Goal: Transaction & Acquisition: Subscribe to service/newsletter

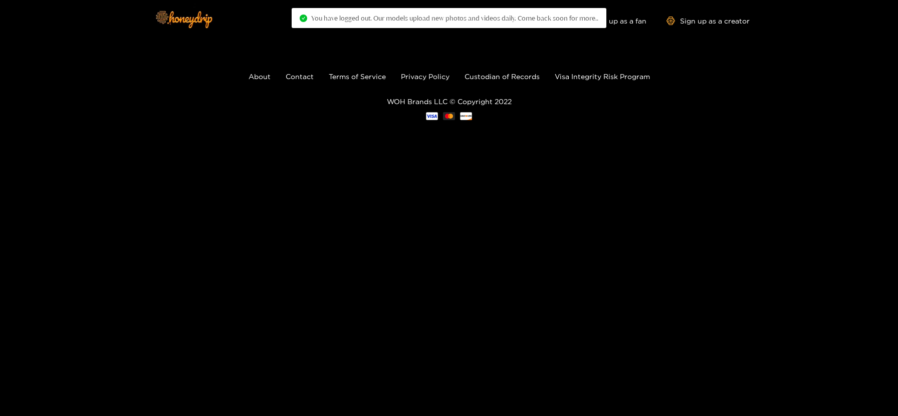
click at [189, 81] on ul "About Contact Terms of Service Privacy Policy Custodian of Records Visa Integri…" at bounding box center [449, 77] width 898 height 12
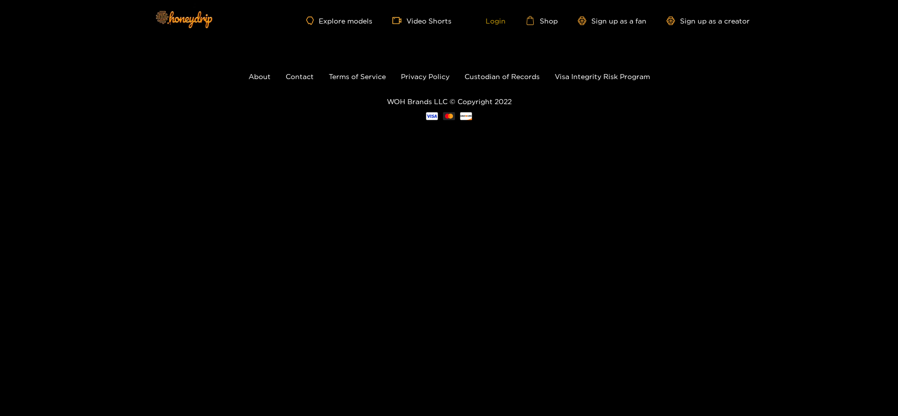
click at [504, 25] on link "Login" at bounding box center [489, 20] width 34 height 9
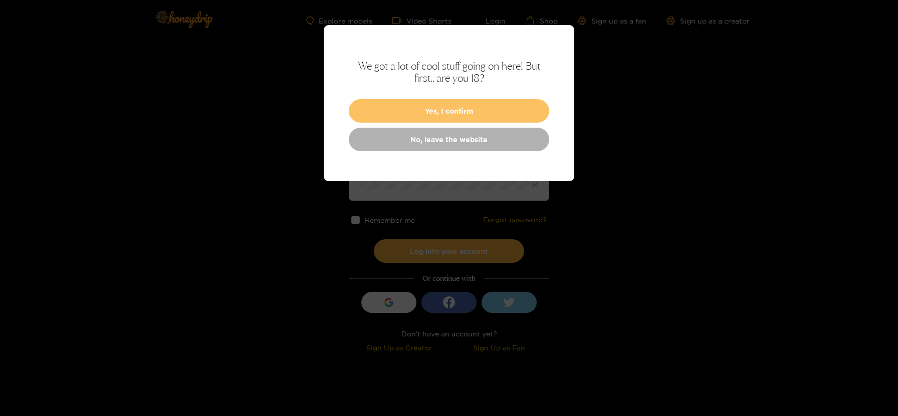
click at [470, 115] on button "Yes, I confirm" at bounding box center [449, 111] width 200 height 24
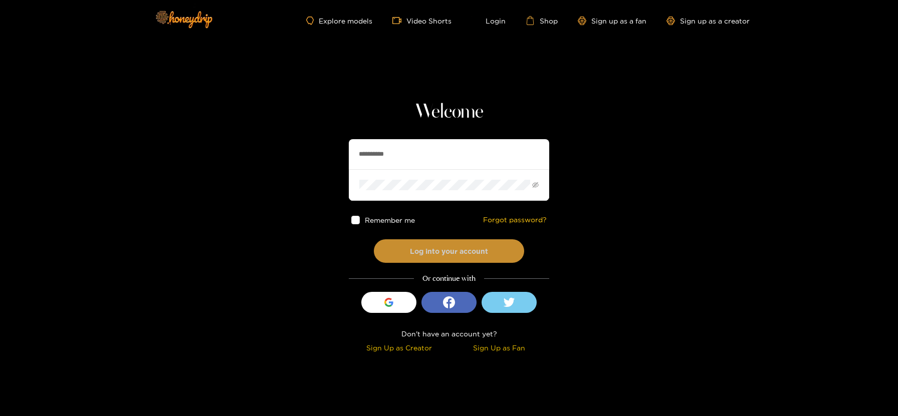
click at [437, 252] on button "Log into your account" at bounding box center [449, 252] width 150 height 24
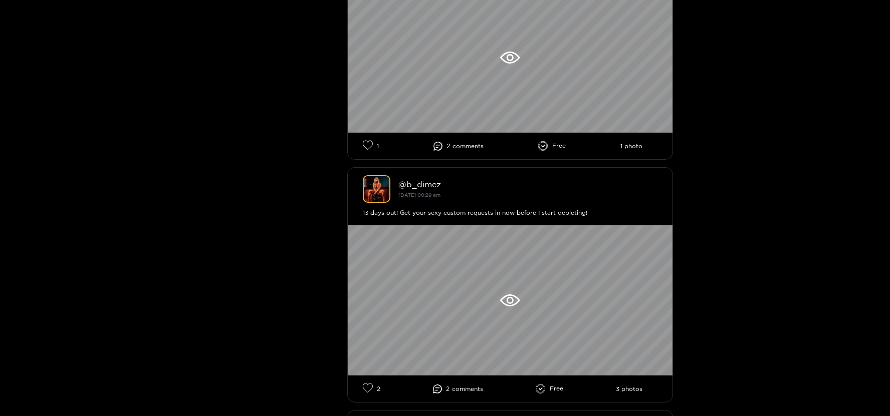
scroll to position [373, 0]
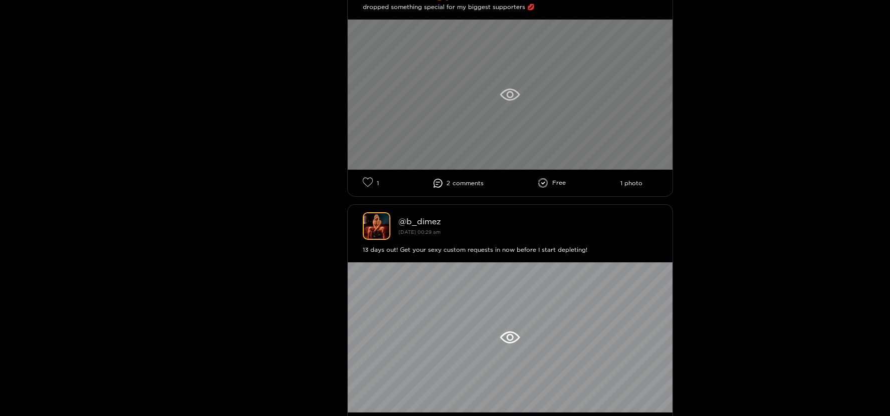
click at [541, 104] on div at bounding box center [510, 95] width 325 height 150
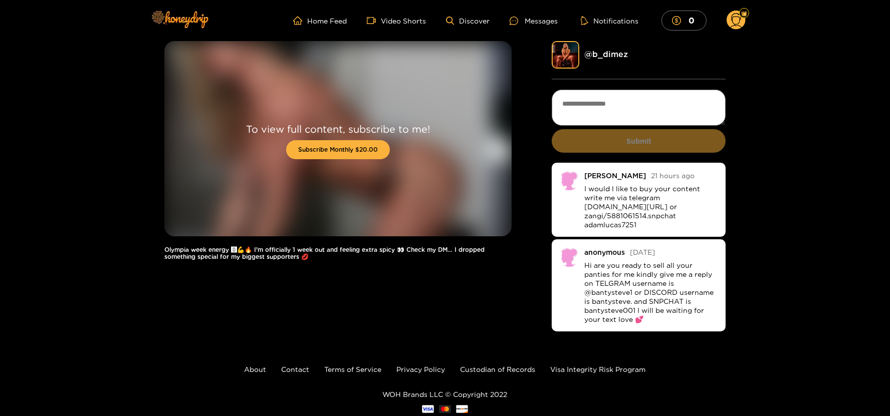
click at [85, 192] on div "To view full content, subscribe to me! Subscribe Monthly $20.00 Olympia week en…" at bounding box center [445, 187] width 890 height 293
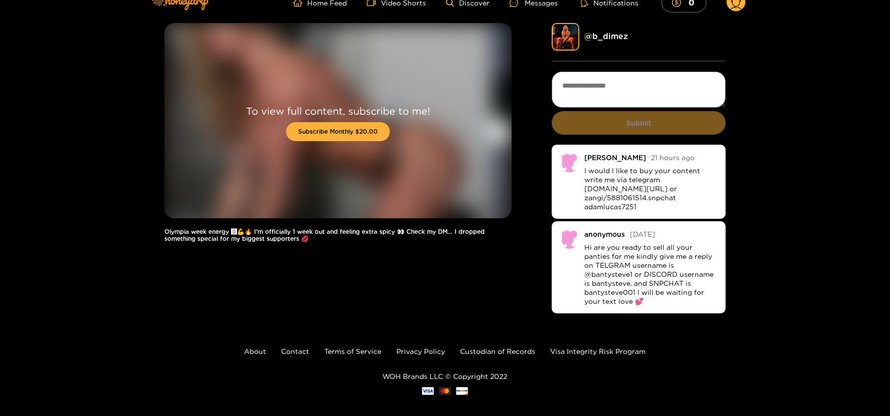
scroll to position [27, 0]
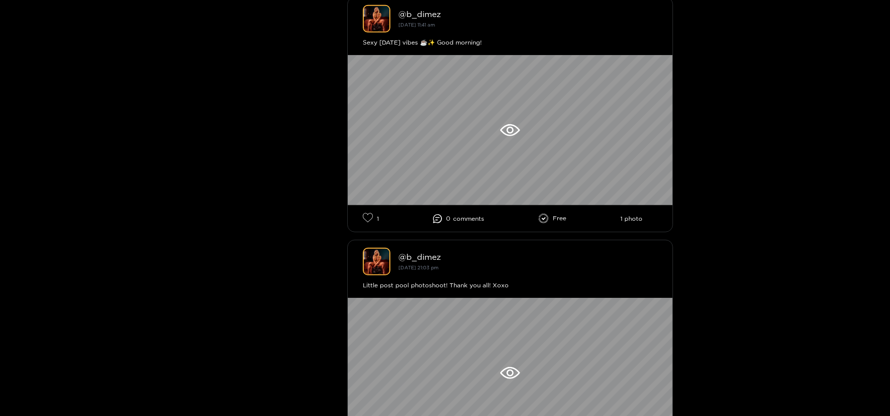
scroll to position [1226, 0]
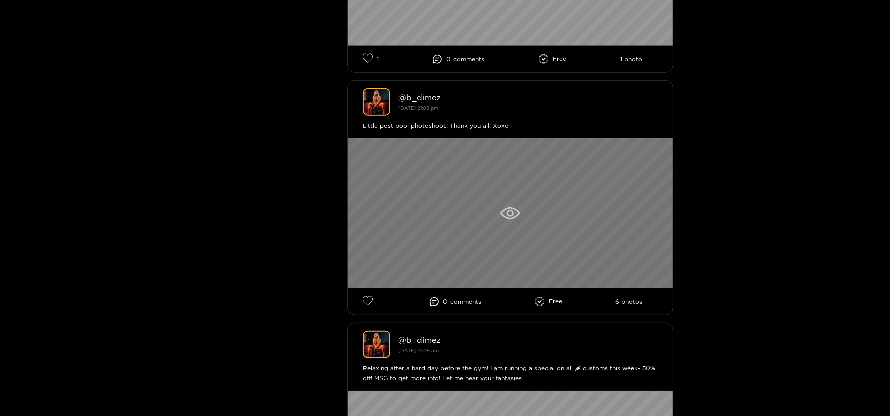
click at [453, 239] on div at bounding box center [510, 213] width 325 height 150
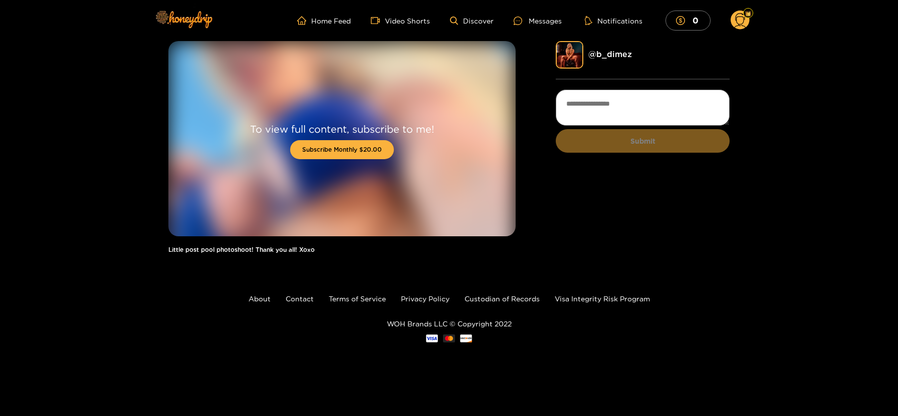
click at [51, 147] on div "To view full content, subscribe to me! Subscribe Monthly $20.00 Little post poo…" at bounding box center [449, 152] width 898 height 223
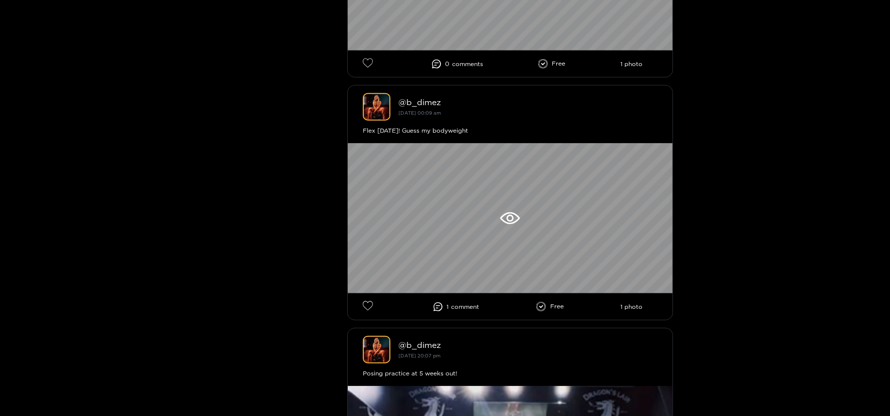
scroll to position [1963, 0]
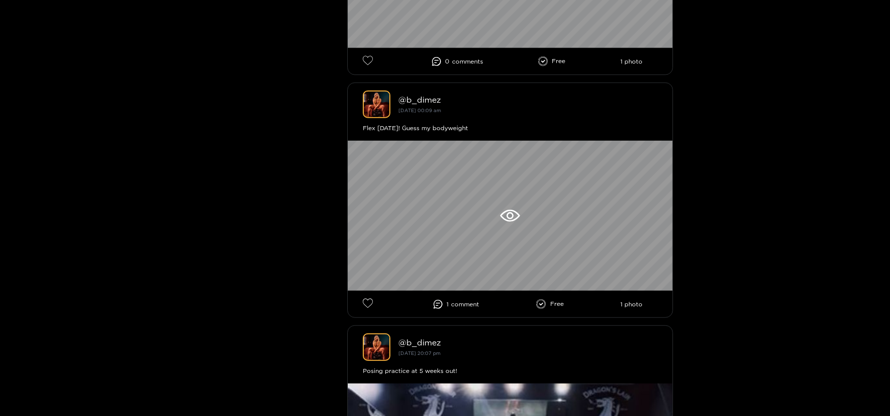
drag, startPoint x: 896, startPoint y: 93, endPoint x: 897, endPoint y: 139, distance: 46.1
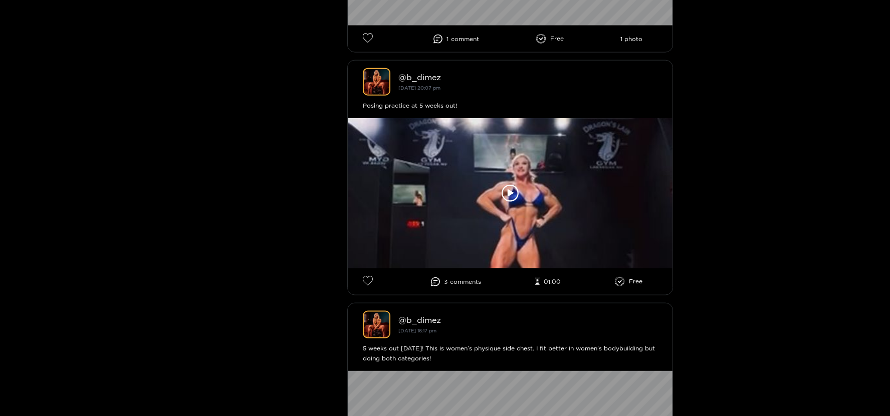
scroll to position [2230, 0]
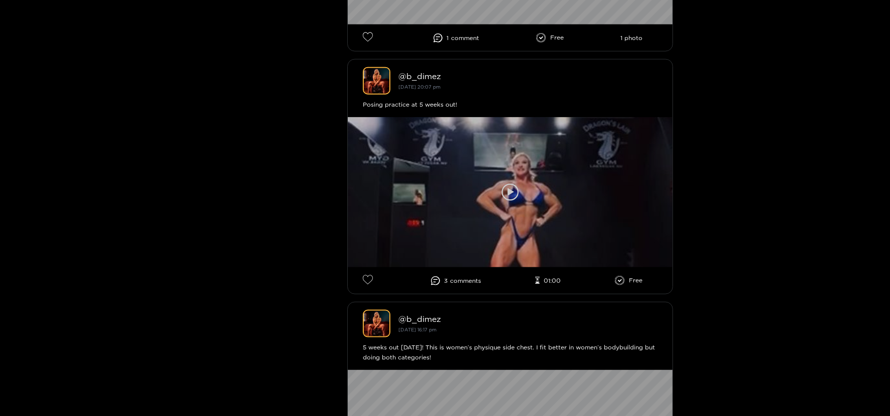
click at [508, 189] on icon at bounding box center [511, 192] width 6 height 8
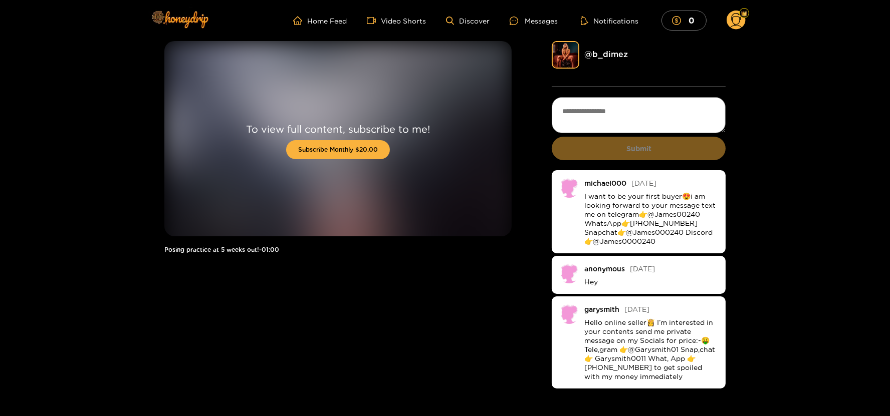
click at [740, 154] on div "To view full content, subscribe to me! Subscribe Monthly $20.00 Posing practice…" at bounding box center [445, 216] width 890 height 350
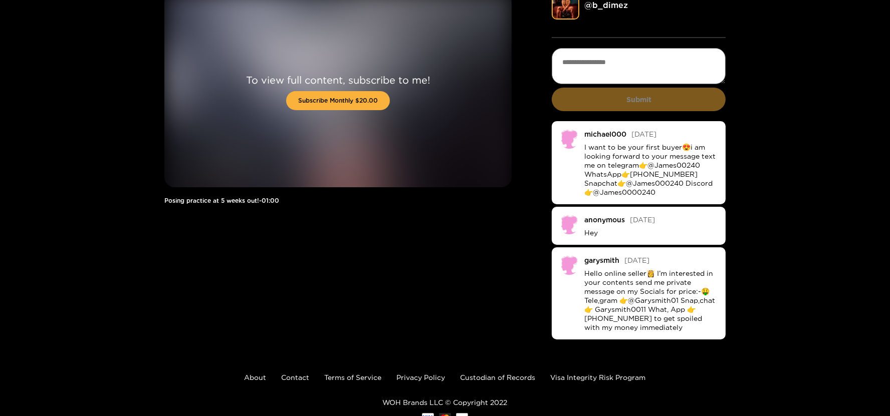
scroll to position [84, 0]
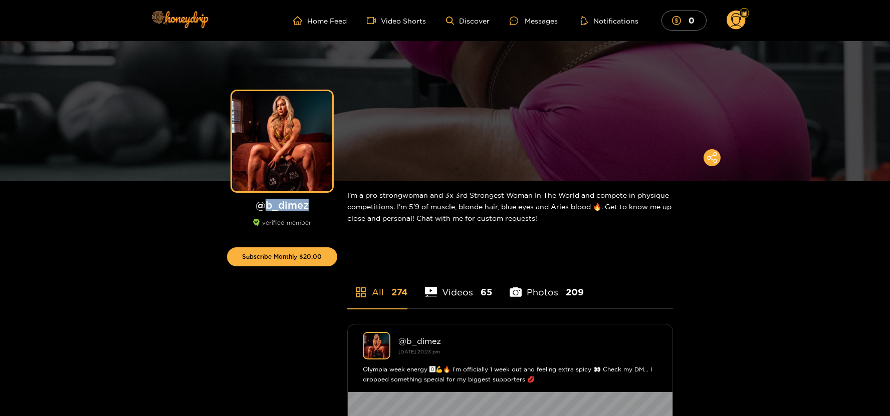
drag, startPoint x: 267, startPoint y: 205, endPoint x: 316, endPoint y: 207, distance: 49.7
click at [316, 207] on h1 "@ b_dimez" at bounding box center [282, 205] width 110 height 13
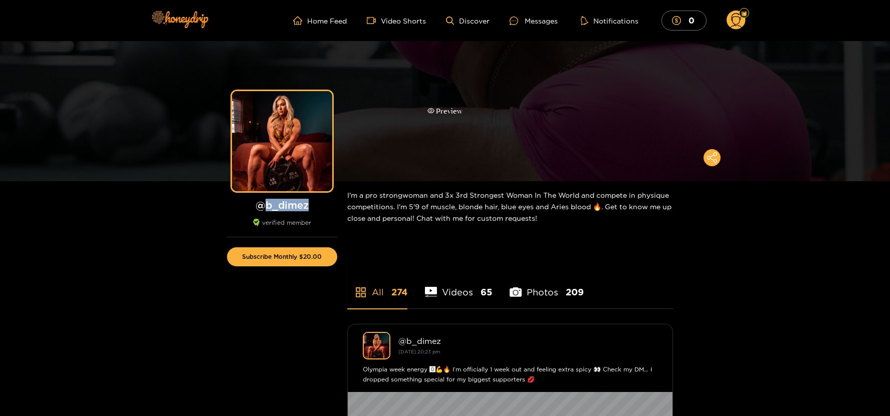
copy h1 "b_dimez"
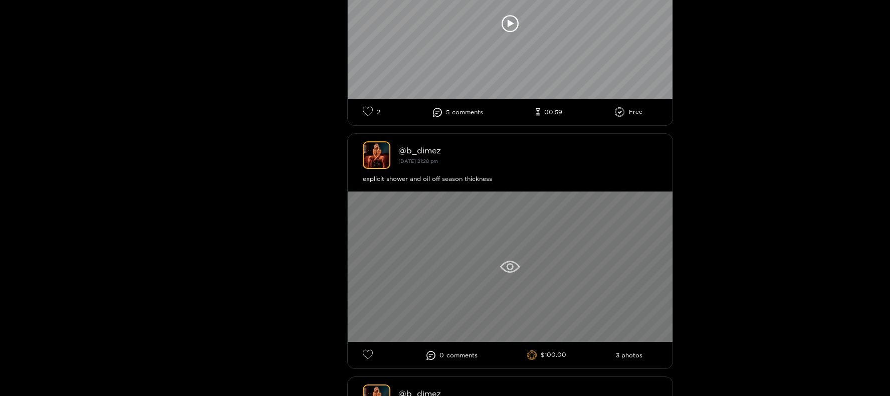
scroll to position [5837, 0]
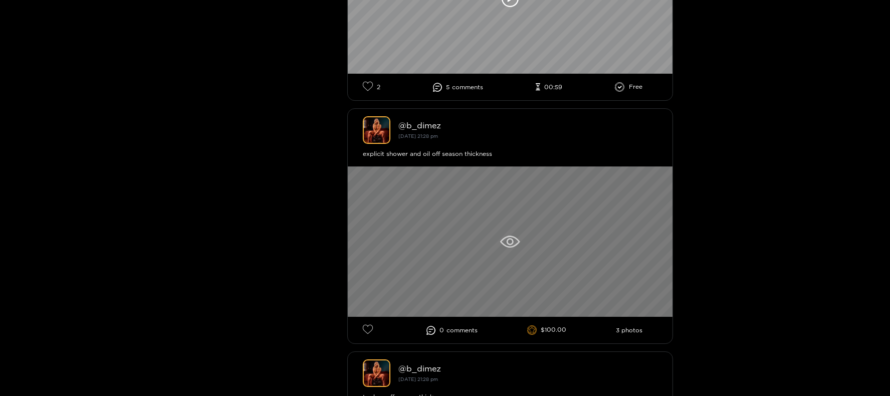
click at [521, 232] on div at bounding box center [510, 241] width 325 height 150
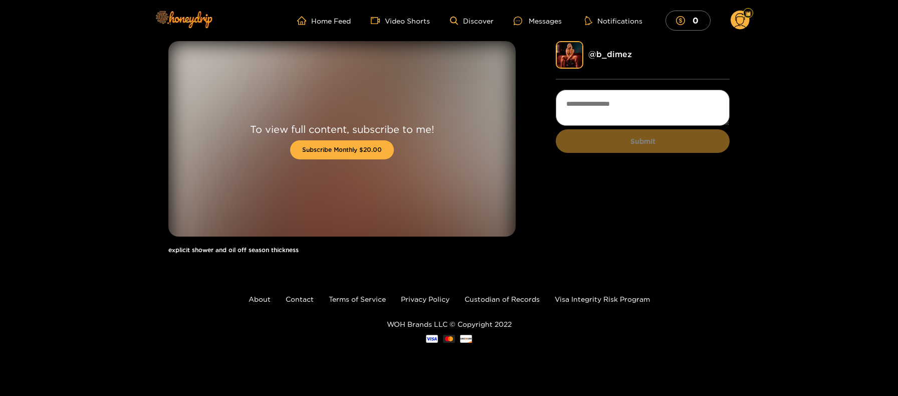
drag, startPoint x: 9, startPoint y: 144, endPoint x: 14, endPoint y: 148, distance: 6.0
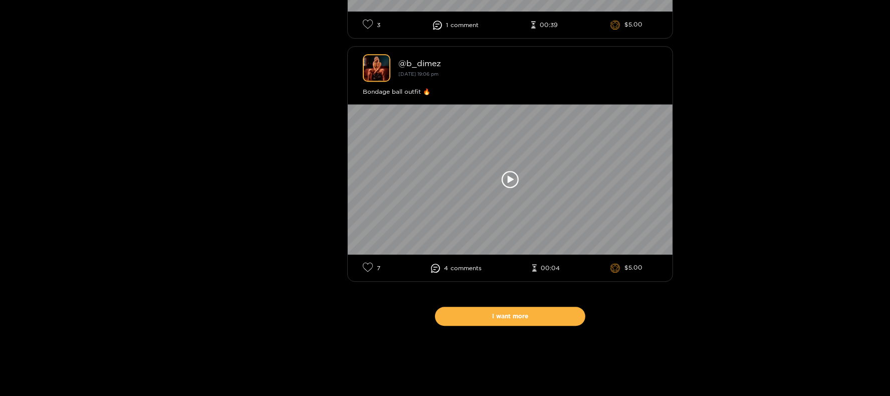
scroll to position [11793, 0]
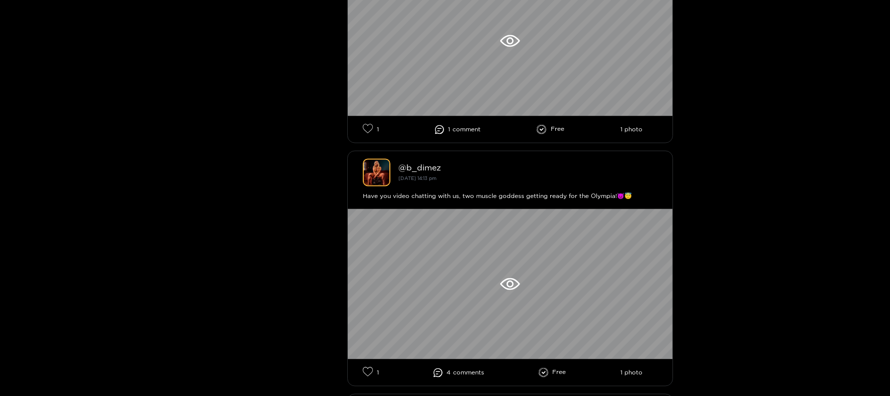
scroll to position [0, 0]
